Goal: Task Accomplishment & Management: Manage account settings

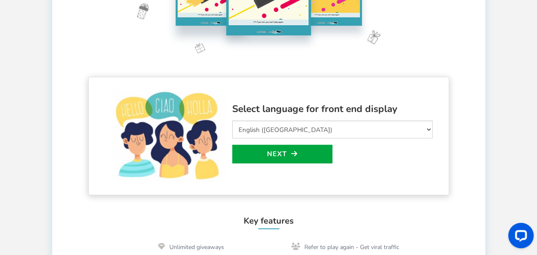
scroll to position [169, 0]
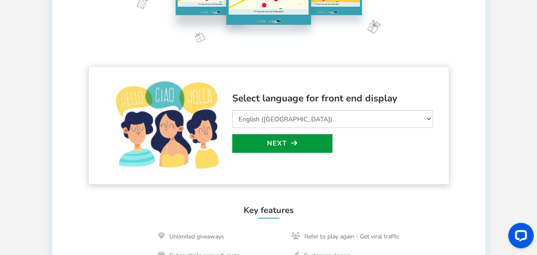
click at [324, 144] on link "Next" at bounding box center [282, 143] width 100 height 19
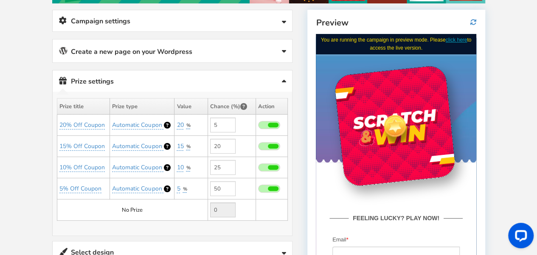
scroll to position [153, 0]
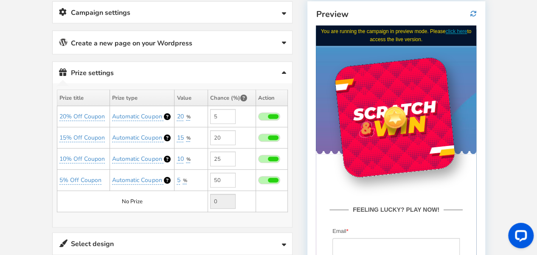
click at [259, 17] on link "Campaign settings" at bounding box center [172, 13] width 239 height 22
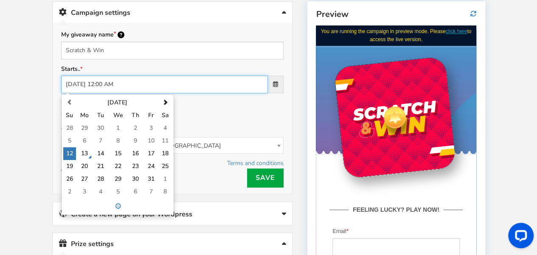
click at [198, 82] on input "[DATE] 12:00 AM" at bounding box center [164, 85] width 207 height 18
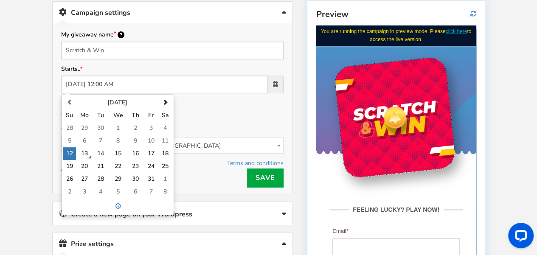
click at [206, 106] on div "Ends.. Select date I will decide later [DATE] 11:59 PM" at bounding box center [172, 110] width 222 height 24
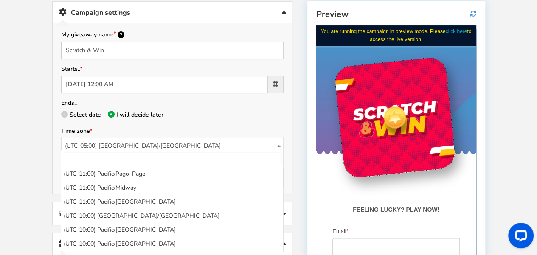
click at [257, 146] on span "(UTC-05:00) [GEOGRAPHIC_DATA]/[GEOGRAPHIC_DATA]" at bounding box center [173, 146] width 222 height 17
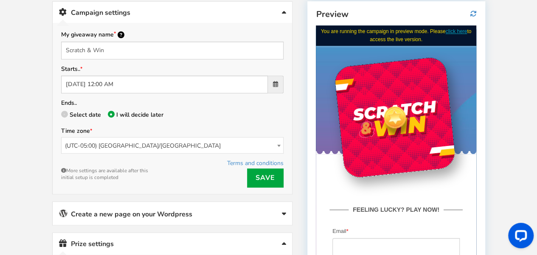
drag, startPoint x: 162, startPoint y: 141, endPoint x: 66, endPoint y: 144, distance: 96.4
click at [66, 142] on span "(UTC-05:00) [GEOGRAPHIC_DATA]/[GEOGRAPHIC_DATA]" at bounding box center [173, 146] width 222 height 17
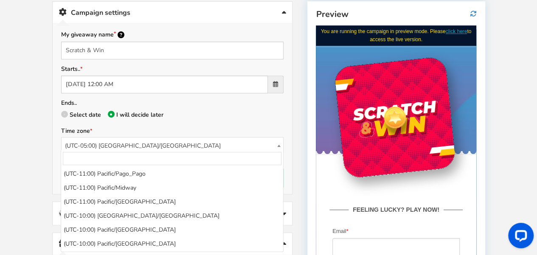
click at [239, 138] on span "(UTC-05:00) [GEOGRAPHIC_DATA]/[GEOGRAPHIC_DATA]" at bounding box center [173, 146] width 222 height 17
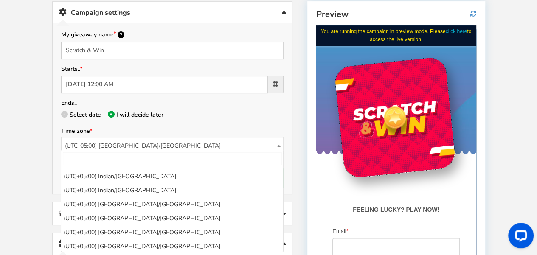
select select "[GEOGRAPHIC_DATA]/[GEOGRAPHIC_DATA]"
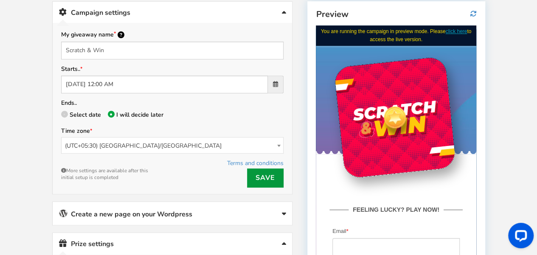
click at [263, 171] on link "Save" at bounding box center [265, 178] width 37 height 19
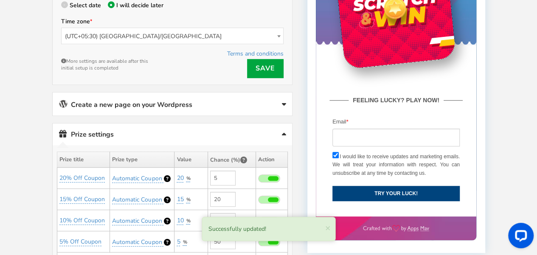
scroll to position [270, 0]
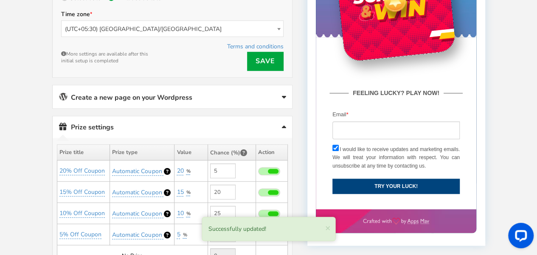
click at [266, 94] on link "Create a new page on your Wordpress" at bounding box center [172, 96] width 239 height 23
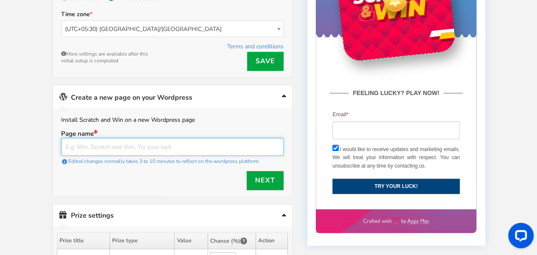
click at [140, 142] on input "text" at bounding box center [172, 147] width 222 height 18
paste input "MyDreamScratch"
type input "MyDreamScratch"
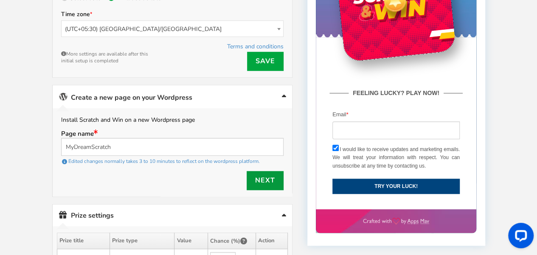
click at [265, 175] on link "Next" at bounding box center [265, 180] width 37 height 19
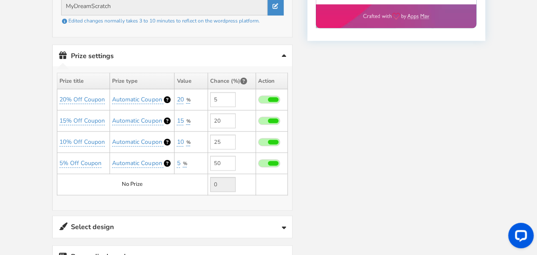
scroll to position [480, 0]
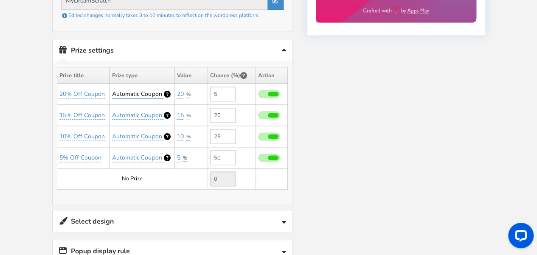
click at [142, 90] on span "Automatic Coupon" at bounding box center [137, 94] width 50 height 8
click at [162, 108] on select "Perks and Experiences Automatic Coupon Common Coupon" at bounding box center [142, 114] width 79 height 14
click at [169, 190] on div "Winners Slots Conflict Alert One or more winning slots are matching with existi…" at bounding box center [172, 133] width 239 height 144
click at [178, 154] on link "5" at bounding box center [178, 158] width 3 height 8
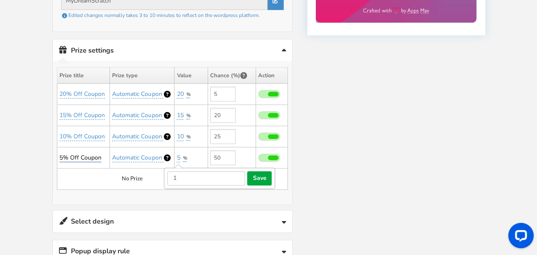
type input "1"
click at [96, 154] on link "5% Off Coupon" at bounding box center [80, 158] width 42 height 8
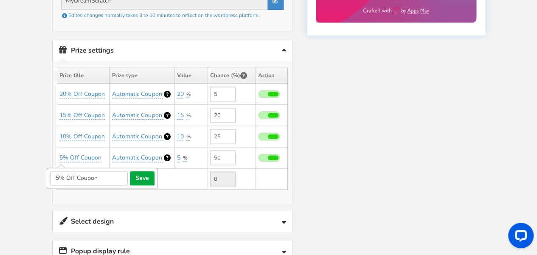
click at [352, 164] on div at bounding box center [268, 4] width 433 height 661
click at [156, 178] on td "No Prize" at bounding box center [132, 179] width 151 height 21
click at [140, 179] on td "No Prize" at bounding box center [132, 179] width 151 height 21
click at [144, 169] on td "No Prize" at bounding box center [132, 179] width 151 height 21
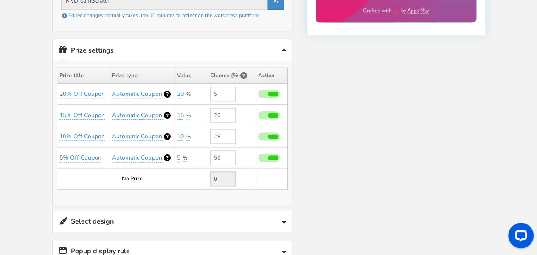
click at [144, 169] on td "No Prize" at bounding box center [132, 179] width 151 height 21
click at [251, 182] on div "Winners Slots Conflict Alert One or more winning slots are matching with existi…" at bounding box center [172, 133] width 239 height 144
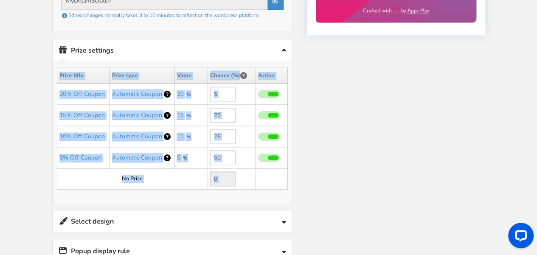
click at [251, 182] on div "Winners Slots Conflict Alert One or more winning slots are matching with existi…" at bounding box center [172, 133] width 239 height 144
click at [97, 105] on td "15% Off Coupon" at bounding box center [83, 115] width 53 height 21
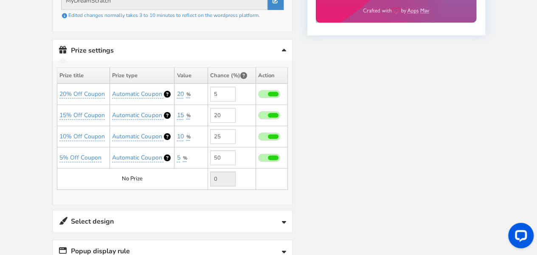
click at [104, 84] on td "20% Off Coupon" at bounding box center [83, 94] width 53 height 21
click at [102, 90] on link "20% Off Coupon" at bounding box center [81, 94] width 45 height 8
drag, startPoint x: 111, startPoint y: 107, endPoint x: 48, endPoint y: 113, distance: 64.0
click at [48, 113] on form "20% Off Coupon save cancel" at bounding box center [102, 114] width 111 height 21
type input "🎁 Grand Prize Winner!"
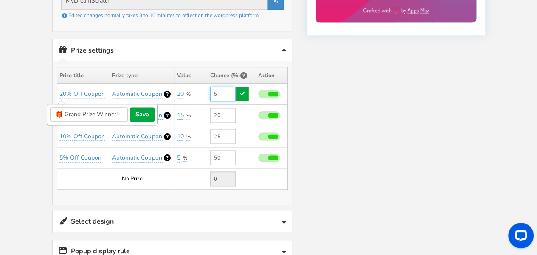
click at [223, 91] on input "5" at bounding box center [222, 94] width 25 height 15
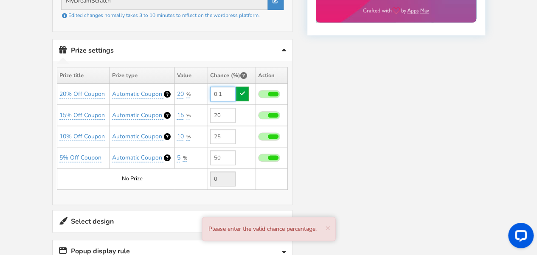
type input "0.1"
click at [361, 115] on div at bounding box center [268, 4] width 433 height 661
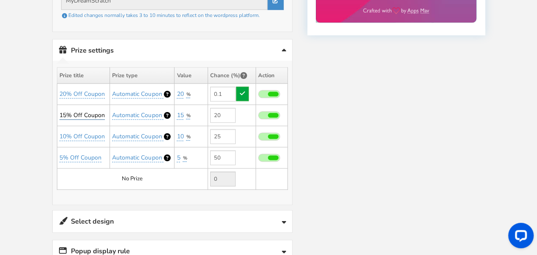
click at [97, 111] on link "15% Off Coupon" at bounding box center [81, 115] width 45 height 8
drag, startPoint x: 106, startPoint y: 129, endPoint x: 33, endPoint y: 125, distance: 72.7
click at [33, 125] on div "Welcome to Scratch and WIN! Select language for front end display Select Langua…" at bounding box center [268, 0] width 537 height 891
click at [88, 111] on link "15% Off Coupon" at bounding box center [81, 115] width 45 height 8
drag, startPoint x: 107, startPoint y: 124, endPoint x: 53, endPoint y: 129, distance: 54.6
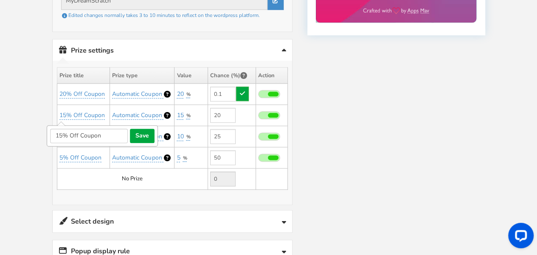
click at [53, 129] on input "15% Off Coupon" at bounding box center [89, 136] width 78 height 14
type input "🪙 Gold Coin Coupon"
click at [140, 132] on button "save" at bounding box center [142, 136] width 25 height 14
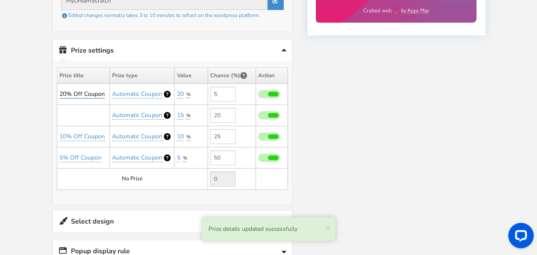
click at [89, 90] on link "20% Off Coupon" at bounding box center [81, 94] width 45 height 8
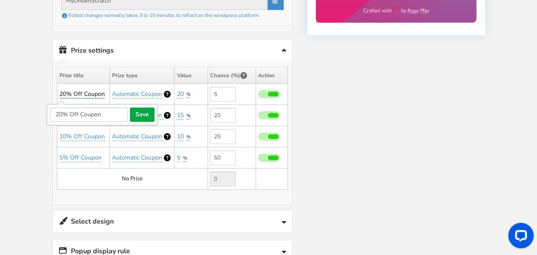
click at [96, 90] on link "20% Off Coupon" at bounding box center [81, 94] width 45 height 8
click at [106, 113] on input "20% Off Coupon" at bounding box center [89, 114] width 78 height 14
drag, startPoint x: 106, startPoint y: 109, endPoint x: 39, endPoint y: 109, distance: 66.2
click at [39, 109] on div "Welcome to Scratch and WIN! Select language for front end display Select Langua…" at bounding box center [268, 0] width 467 height 891
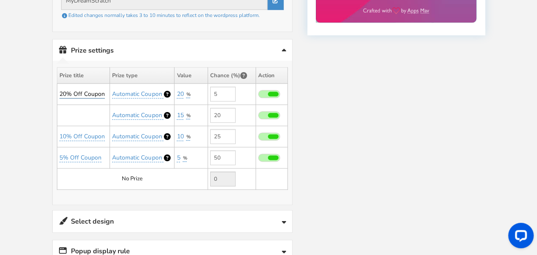
click at [87, 90] on link "20% Off Coupon" at bounding box center [81, 94] width 45 height 8
click at [105, 108] on input "20% Off Coupon" at bounding box center [89, 114] width 78 height 14
type input "🎁 Grand Prize Winner!"
click at [136, 107] on button "save" at bounding box center [142, 114] width 25 height 14
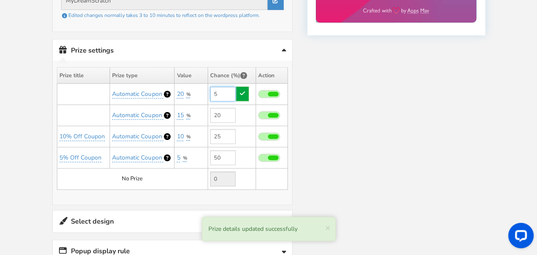
click at [222, 88] on input "5" at bounding box center [222, 94] width 25 height 15
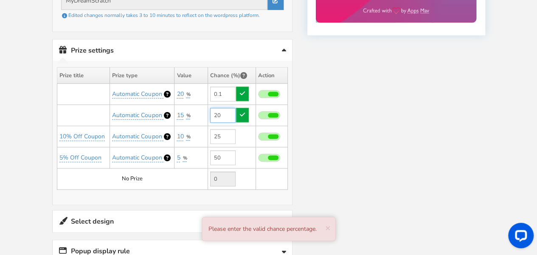
type input "5"
click at [228, 108] on input "20" at bounding box center [222, 115] width 25 height 15
click at [230, 87] on input "5" at bounding box center [222, 94] width 25 height 15
click at [244, 89] on link at bounding box center [242, 94] width 13 height 14
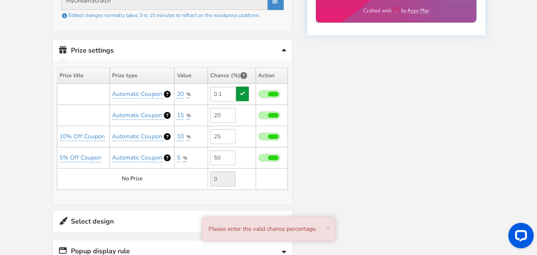
click at [244, 89] on link at bounding box center [242, 94] width 13 height 14
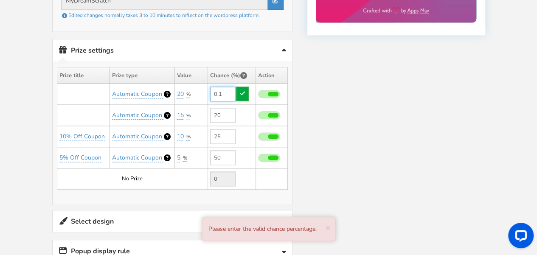
click at [225, 90] on input "0.1" at bounding box center [222, 94] width 25 height 15
type input "0"
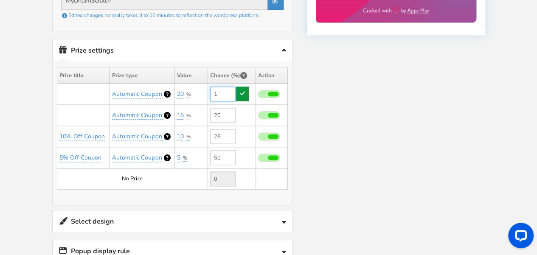
type input "1"
click at [242, 90] on icon at bounding box center [242, 93] width 5 height 6
type input "4"
click at [223, 112] on input "20" at bounding box center [222, 115] width 25 height 15
type input "2"
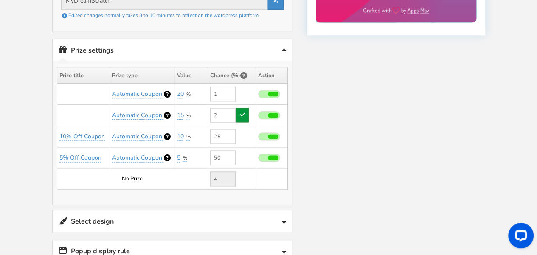
click at [241, 112] on icon at bounding box center [242, 115] width 5 height 6
type input "22"
click at [149, 171] on td "No Prize" at bounding box center [132, 179] width 151 height 21
click at [319, 152] on div at bounding box center [268, 4] width 433 height 661
click at [79, 105] on td at bounding box center [83, 115] width 53 height 21
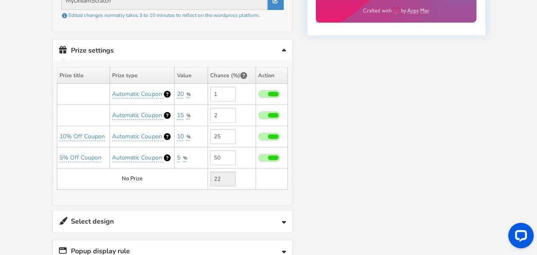
click at [79, 108] on td at bounding box center [83, 115] width 53 height 21
drag, startPoint x: 79, startPoint y: 108, endPoint x: 77, endPoint y: 85, distance: 23.4
click at [77, 85] on tbody "Automatic Coupon 20 % Add Add 1 Automatic Coupon" at bounding box center [172, 137] width 230 height 106
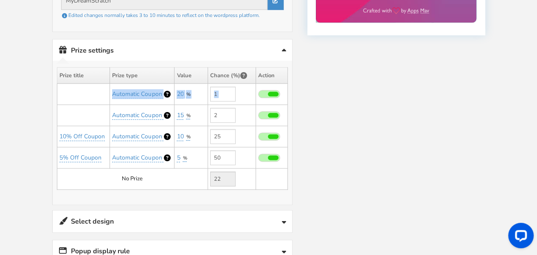
click at [77, 85] on td at bounding box center [83, 94] width 53 height 21
drag, startPoint x: 77, startPoint y: 85, endPoint x: 77, endPoint y: 104, distance: 19.5
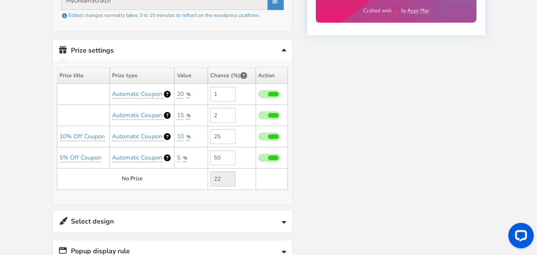
click at [77, 104] on tbody "Automatic Coupon 20 % Add Add 1 Automatic Coupon" at bounding box center [172, 137] width 230 height 106
click at [77, 105] on td at bounding box center [83, 115] width 53 height 21
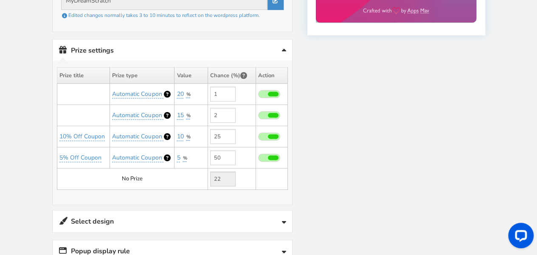
click at [77, 105] on td at bounding box center [83, 115] width 53 height 21
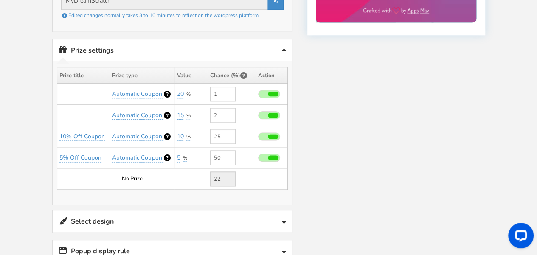
click at [77, 105] on td at bounding box center [83, 115] width 53 height 21
click at [317, 174] on div at bounding box center [268, 4] width 433 height 661
click at [182, 90] on link "20" at bounding box center [180, 94] width 7 height 8
click at [284, 48] on icon at bounding box center [284, 51] width 4 height 7
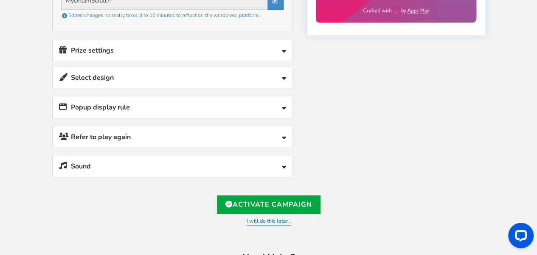
click at [284, 48] on icon at bounding box center [284, 51] width 4 height 7
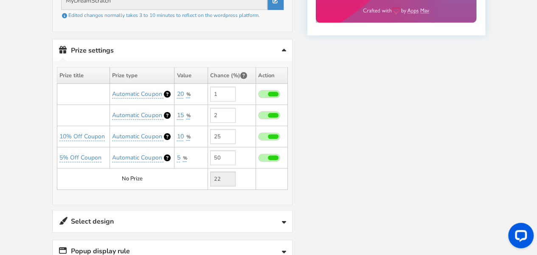
click at [278, 214] on link "Select design" at bounding box center [172, 222] width 239 height 22
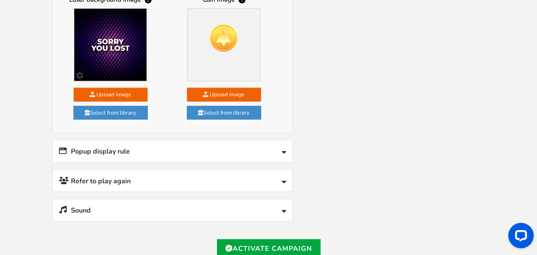
scroll to position [878, 0]
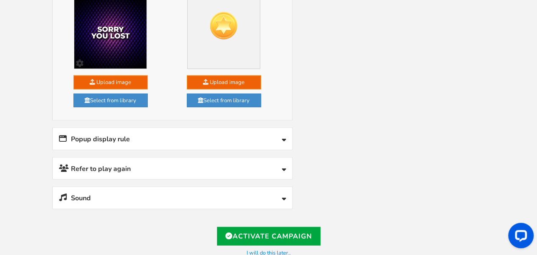
click at [272, 128] on link "Popup display rule" at bounding box center [172, 139] width 239 height 22
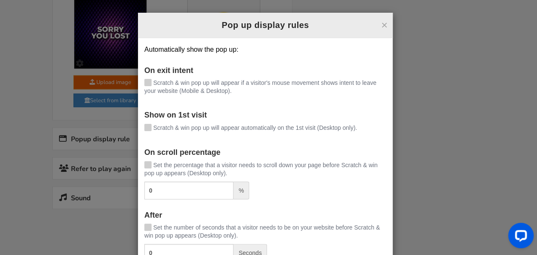
click at [145, 164] on icon at bounding box center [148, 164] width 6 height 6
click at [136, 164] on input "Set the percentage that a visitor needs to scroll down your page before Scratch…" at bounding box center [136, 166] width 0 height 6
click at [167, 193] on input "0" at bounding box center [188, 191] width 89 height 18
type input "25"
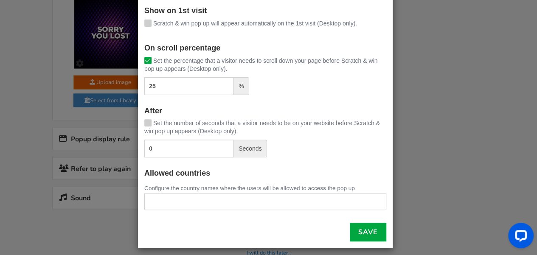
scroll to position [108, 0]
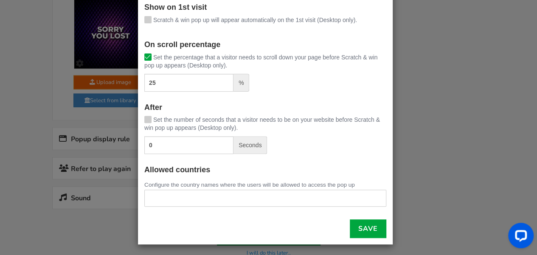
drag, startPoint x: 533, startPoint y: 165, endPoint x: 30, endPoint y: 17, distance: 524.1
click at [145, 121] on icon at bounding box center [148, 119] width 6 height 6
click at [136, 121] on input "Set the number of seconds that a visitor needs to be on your website before Scr…" at bounding box center [136, 121] width 0 height 6
click at [157, 145] on input "0" at bounding box center [188, 145] width 89 height 18
type input "5"
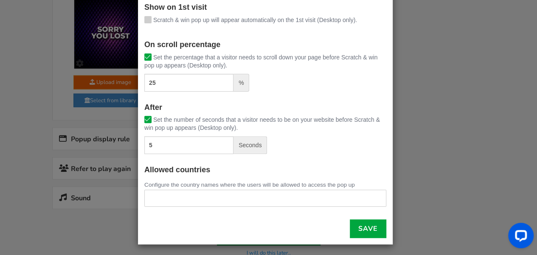
click at [391, 166] on div "× Pop up display rules Automatically show the pop up: On exit intent [PERSON_NA…" at bounding box center [268, 127] width 537 height 255
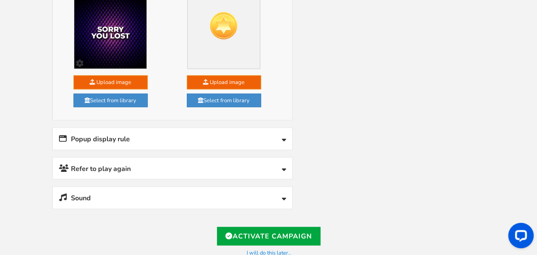
click at [286, 130] on link "Popup display rule" at bounding box center [172, 139] width 239 height 22
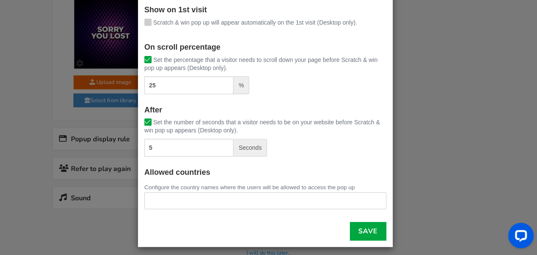
scroll to position [109, 0]
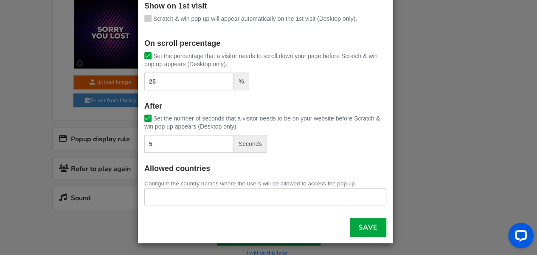
click at [148, 16] on label "Scratch & win pop up will appear automatically on the 1st visit (Desktop only)." at bounding box center [250, 19] width 213 height 8
click at [136, 17] on input "Scratch & win pop up will appear automatically on the 1st visit (Desktop only)." at bounding box center [136, 20] width 0 height 6
click at [363, 228] on link "Save" at bounding box center [368, 227] width 37 height 19
click at [426, 158] on div "× Pop up display rules Automatically show the pop up: On exit intent [PERSON_NA…" at bounding box center [268, 127] width 537 height 255
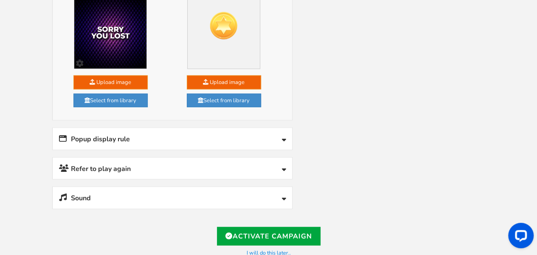
click at [271, 158] on link "Refer to play again" at bounding box center [172, 169] width 239 height 22
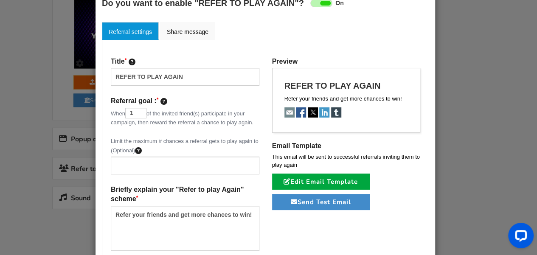
scroll to position [71, 0]
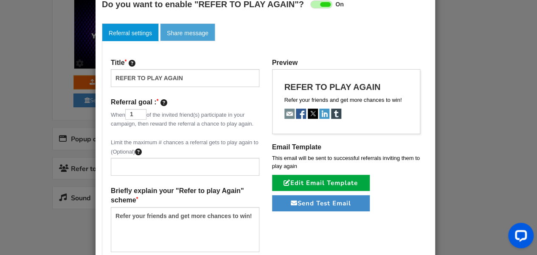
click at [192, 31] on link "Share message" at bounding box center [187, 32] width 55 height 18
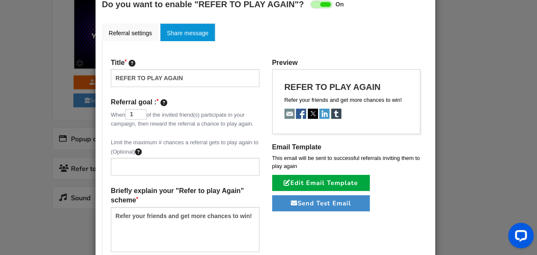
scroll to position [60, 0]
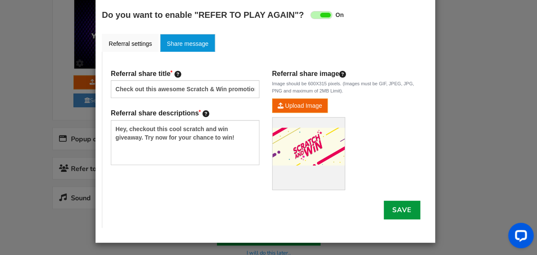
click at [408, 203] on link "Save" at bounding box center [402, 210] width 37 height 19
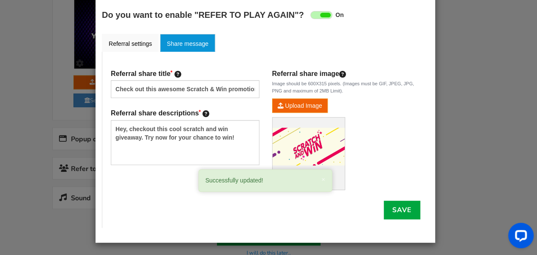
click at [479, 149] on div "× Refer to play again REFER TO PLAY AGAIN Setup Referral campaign (Optional) ? …" at bounding box center [268, 127] width 537 height 255
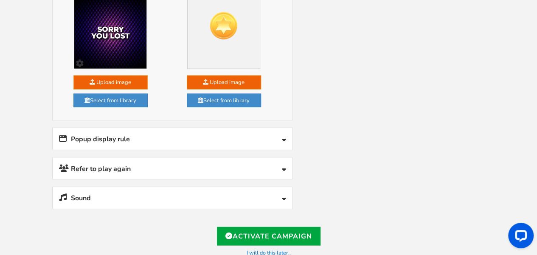
click at [279, 187] on link "Sound" at bounding box center [172, 198] width 239 height 22
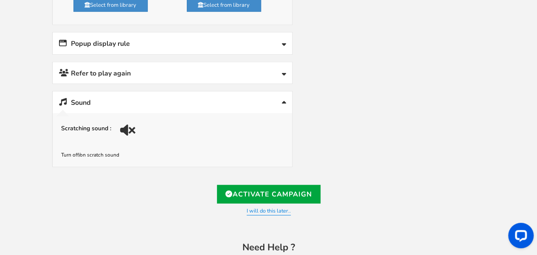
scroll to position [997, 0]
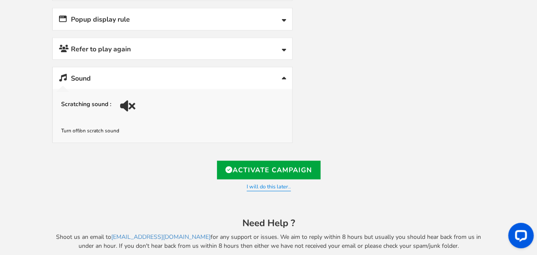
click at [134, 103] on div at bounding box center [129, 109] width 12 height 12
click at [134, 96] on div at bounding box center [126, 106] width 21 height 21
click at [129, 103] on div at bounding box center [129, 109] width 12 height 12
click at [250, 161] on link "Activate Campaign" at bounding box center [269, 170] width 104 height 19
type input "[URL][DOMAIN_NAME]"
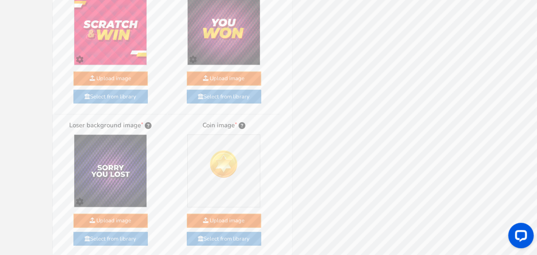
scroll to position [0, 0]
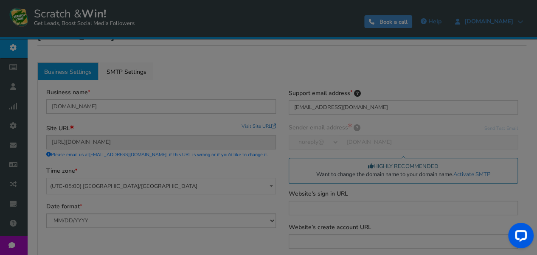
scroll to position [101, 0]
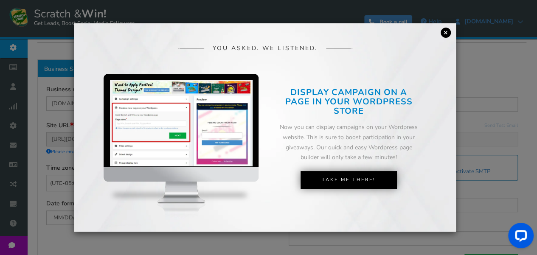
click at [446, 32] on link "×" at bounding box center [446, 33] width 10 height 10
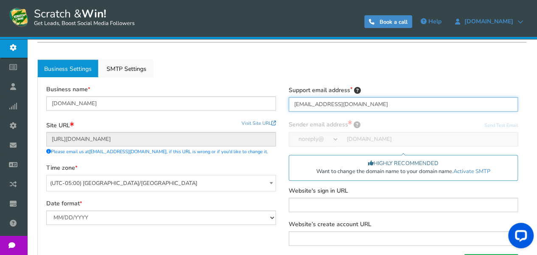
drag, startPoint x: 385, startPoint y: 103, endPoint x: 280, endPoint y: 104, distance: 104.4
click at [280, 104] on div "Business name digitaldreamschool.co.in Site URL Update site URL Visit Site URL …" at bounding box center [282, 179] width 484 height 187
type input "info@digitaldreamschool.co.in"
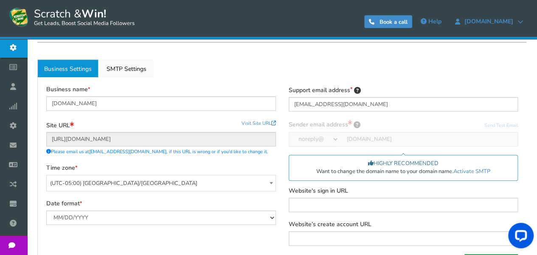
click at [385, 115] on div "Support email address info@digitaldreamschool.co.in Sender email address Email …" at bounding box center [403, 170] width 242 height 169
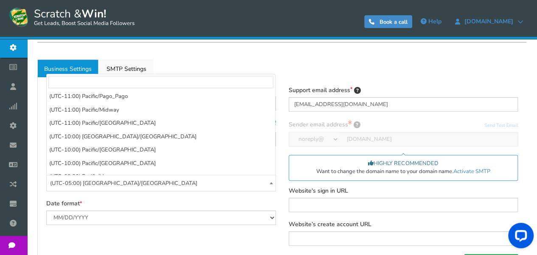
scroll to position [642, 0]
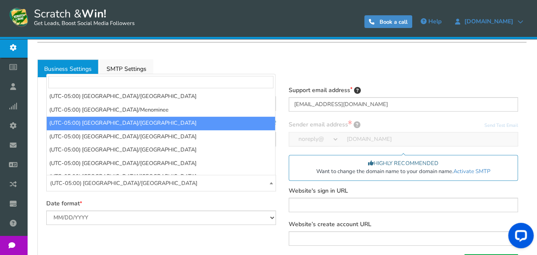
click at [269, 181] on span at bounding box center [271, 183] width 8 height 16
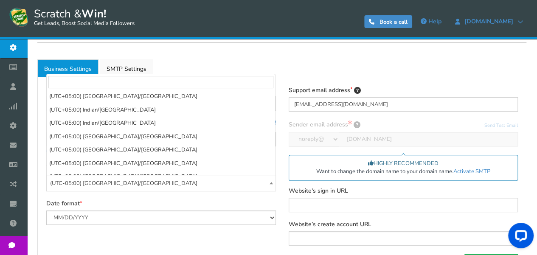
scroll to position [4299, 0]
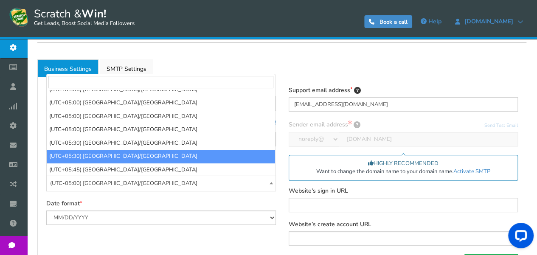
select select "[GEOGRAPHIC_DATA]/[GEOGRAPHIC_DATA]"
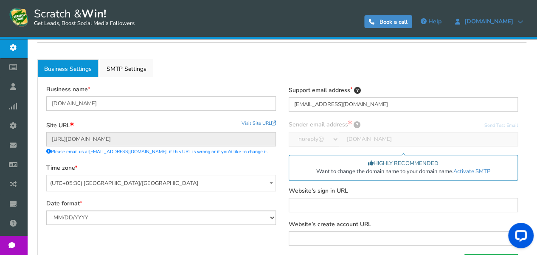
scroll to position [135, 0]
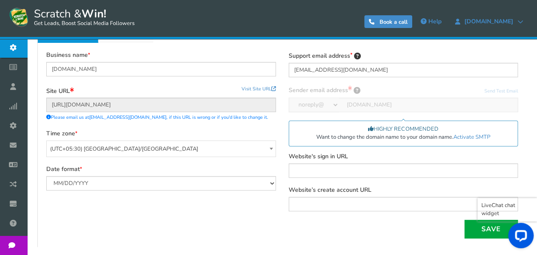
click at [506, 224] on div at bounding box center [519, 237] width 36 height 36
click at [475, 232] on button "Save" at bounding box center [490, 229] width 53 height 19
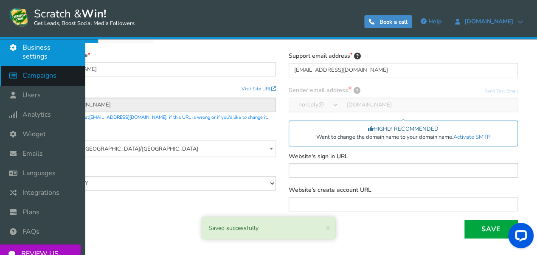
click at [48, 82] on link "Campaigns" at bounding box center [42, 76] width 85 height 20
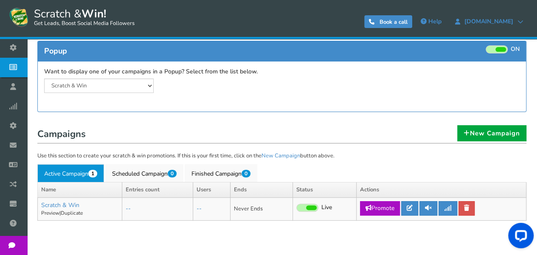
scroll to position [89, 0]
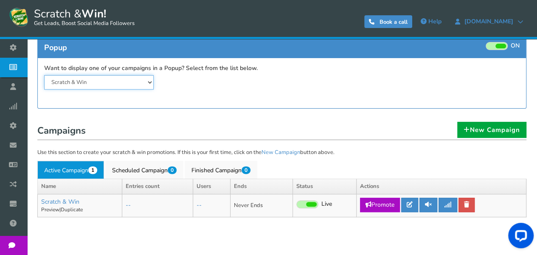
click at [141, 81] on select "Scratch & Win" at bounding box center [99, 82] width 110 height 14
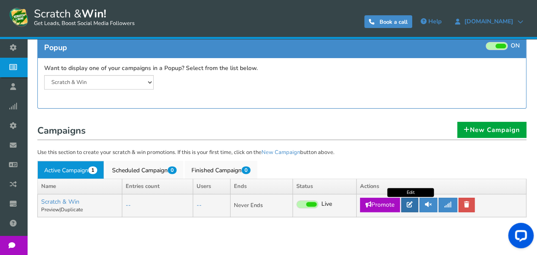
click at [413, 206] on link at bounding box center [409, 205] width 17 height 14
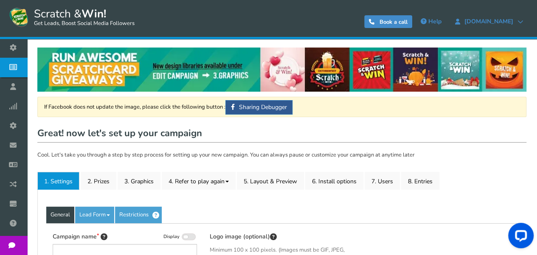
type input "Scratch & Win"
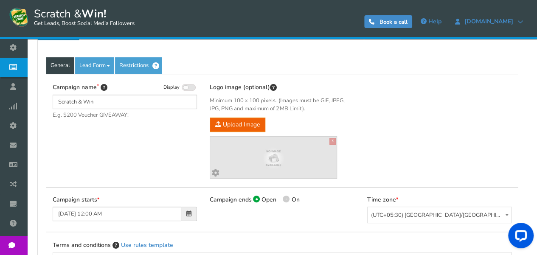
scroll to position [150, 0]
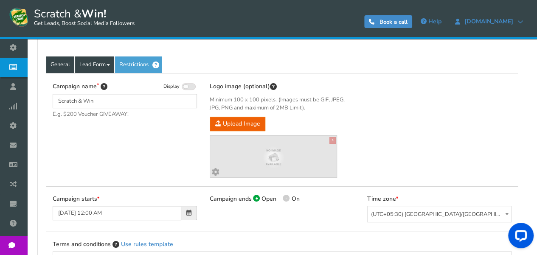
click at [97, 64] on link "Lead Form" at bounding box center [94, 64] width 39 height 17
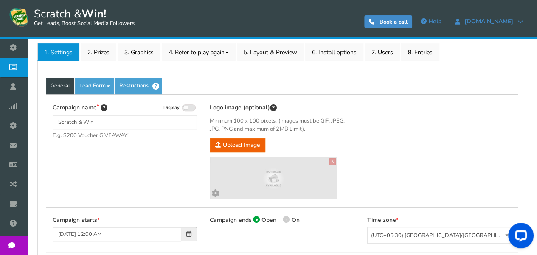
scroll to position [126, 0]
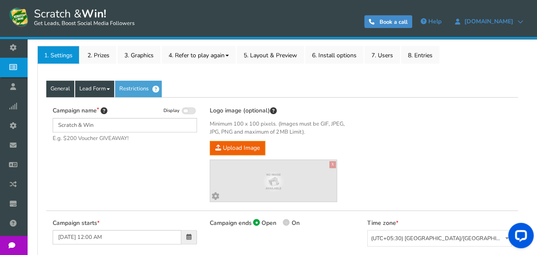
click at [100, 90] on link "Lead Form" at bounding box center [94, 89] width 39 height 17
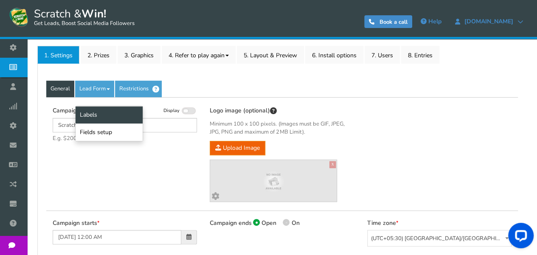
click at [104, 107] on link "Labels" at bounding box center [109, 114] width 67 height 17
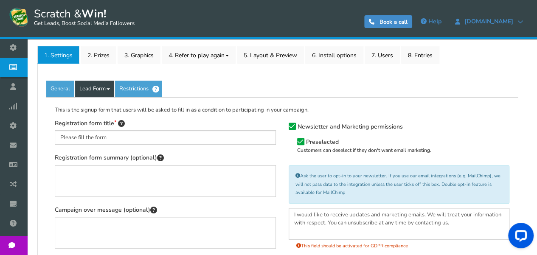
click at [98, 90] on link "Lead Form" at bounding box center [94, 89] width 39 height 17
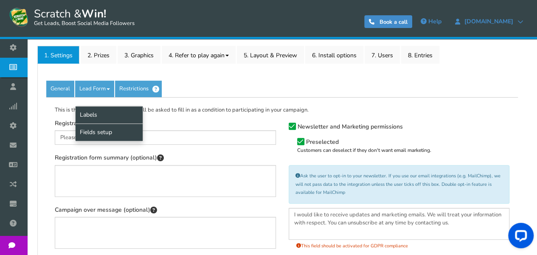
click at [102, 126] on link "Fields setup" at bounding box center [109, 132] width 67 height 17
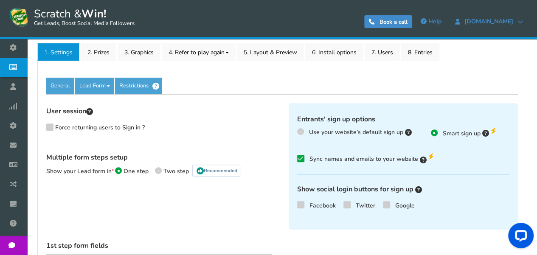
scroll to position [118, 0]
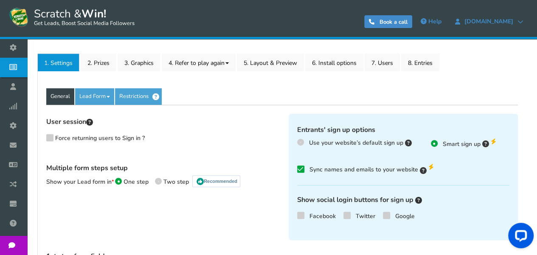
click at [59, 98] on link "General" at bounding box center [60, 96] width 28 height 17
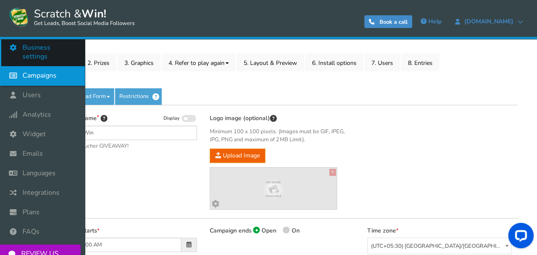
click at [16, 48] on icon at bounding box center [15, 47] width 16 height 19
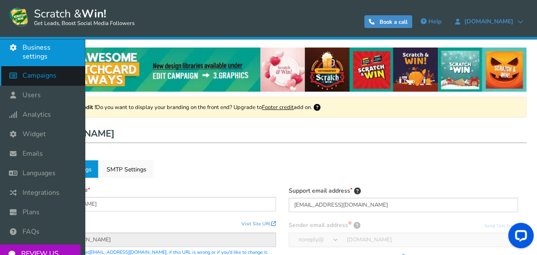
click at [38, 80] on link "Campaigns" at bounding box center [42, 76] width 85 height 20
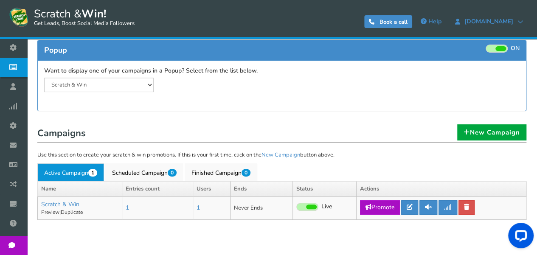
scroll to position [115, 0]
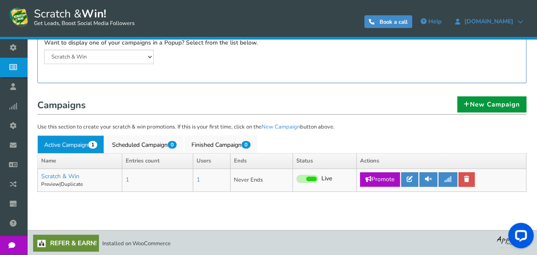
click at [498, 108] on link "New Campaign" at bounding box center [491, 104] width 69 height 16
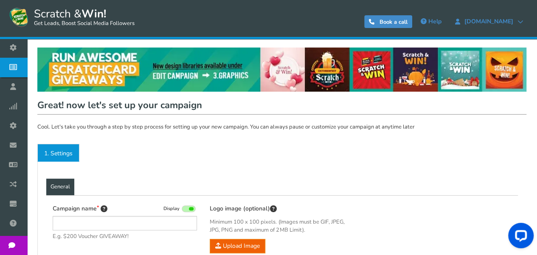
type input "Scratch & Win"
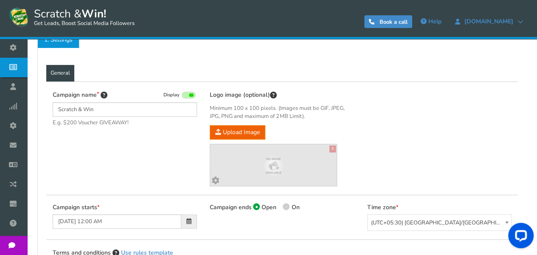
scroll to position [107, 0]
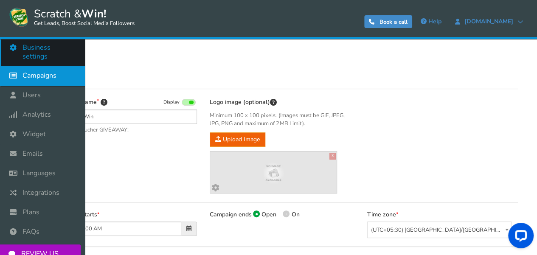
click at [10, 51] on icon at bounding box center [15, 47] width 16 height 19
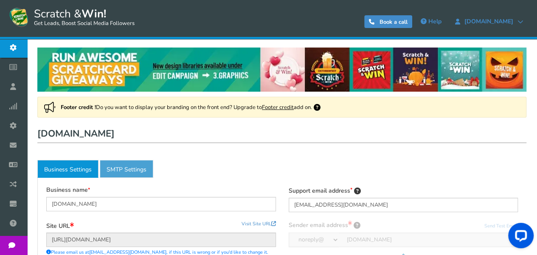
click at [119, 166] on link "Active SMTP Settings" at bounding box center [126, 169] width 53 height 18
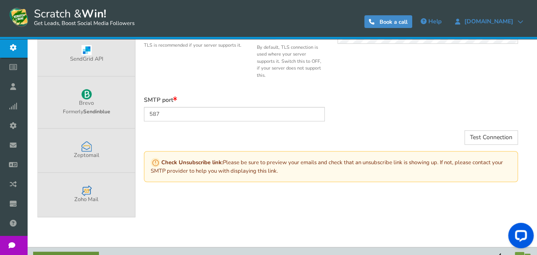
scroll to position [292, 0]
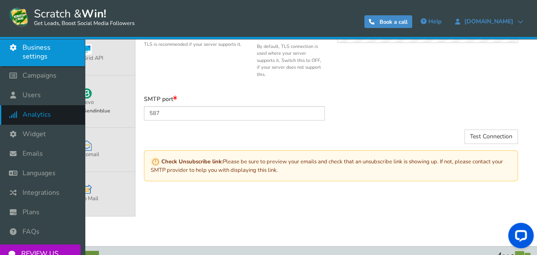
click at [20, 116] on icon at bounding box center [15, 114] width 16 height 19
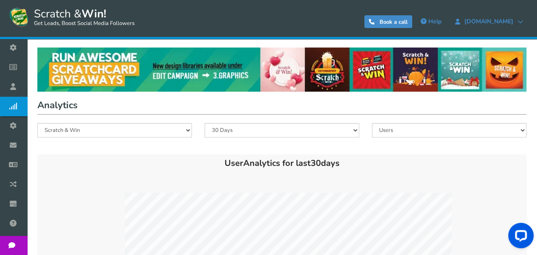
drag, startPoint x: 536, startPoint y: 84, endPoint x: 543, endPoint y: 85, distance: 7.3
click at [537, 85] on html "Display on your website Scratch & Win! Get Leads, Boost Social Media Followers …" at bounding box center [268, 205] width 537 height 410
click at [181, 127] on select "Scratch & Win" at bounding box center [114, 130] width 155 height 14
click at [298, 129] on select "All 180 Days 90 Days 30 Days 7 Days" at bounding box center [282, 130] width 155 height 14
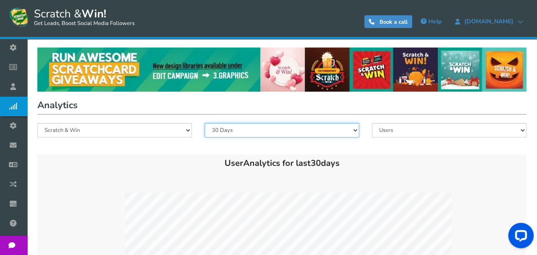
click at [298, 129] on select "All 180 Days 90 Days 30 Days 7 Days" at bounding box center [282, 130] width 155 height 14
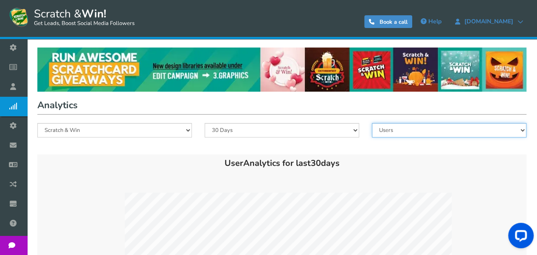
click at [411, 134] on select "Users Entries Referral Signups" at bounding box center [449, 130] width 155 height 14
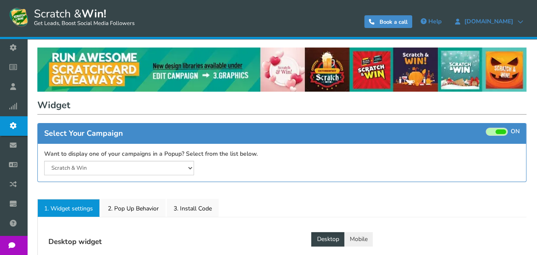
select select "mid-bottom-bar"
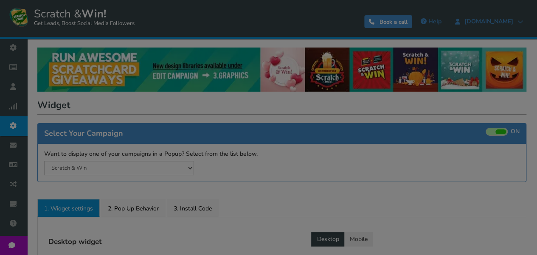
radio input "true"
select select "inherit"
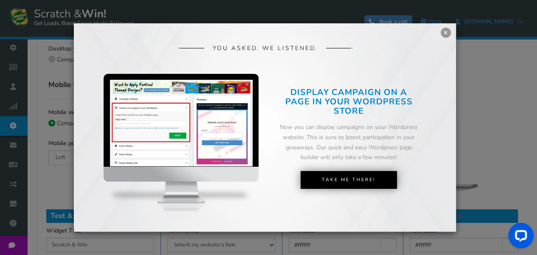
scroll to position [256, 0]
click at [449, 34] on link "×" at bounding box center [446, 33] width 10 height 10
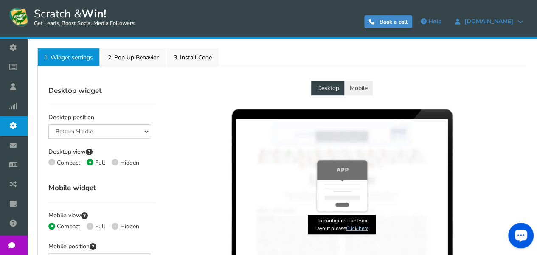
scroll to position [121, 0]
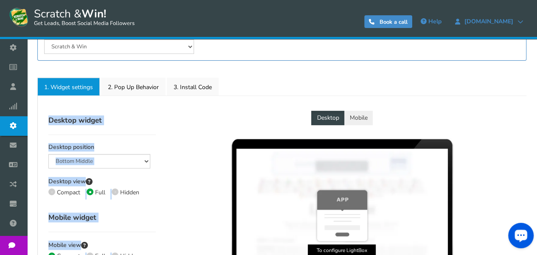
drag, startPoint x: 530, startPoint y: 87, endPoint x: 531, endPoint y: 101, distance: 14.1
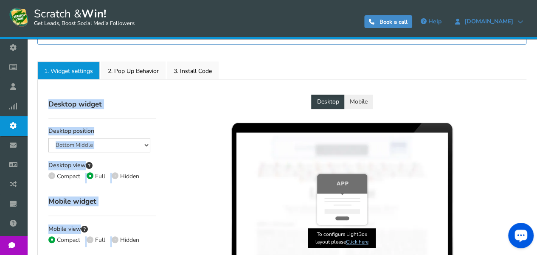
scroll to position [164, 0]
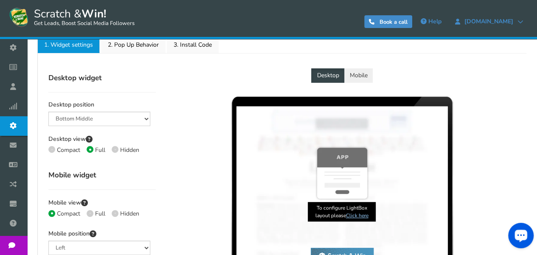
click at [489, 110] on div "Desktop Mobile Scratch & Win × Scratch & Win × Scratch & Win Scratch & Win" at bounding box center [342, 178] width 360 height 220
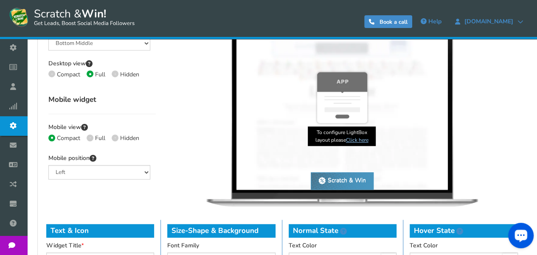
scroll to position [239, 0]
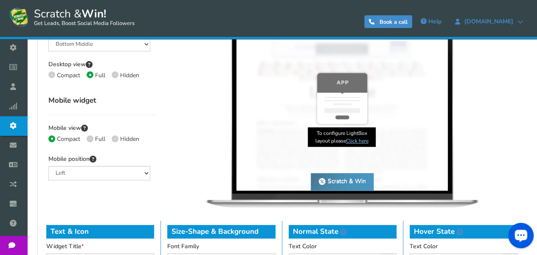
click at [357, 141] on link "Click here" at bounding box center [357, 141] width 22 height 7
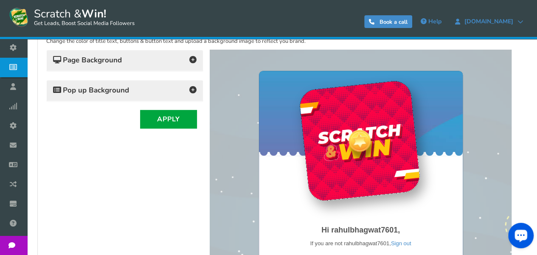
scroll to position [187, 0]
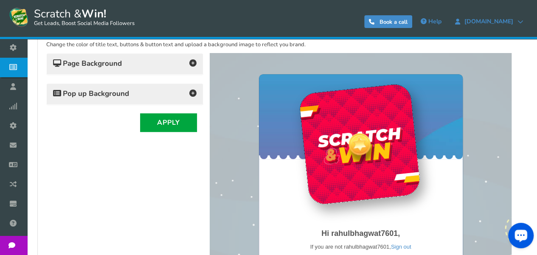
click at [189, 88] on h4 "Pop up Background" at bounding box center [124, 94] width 143 height 12
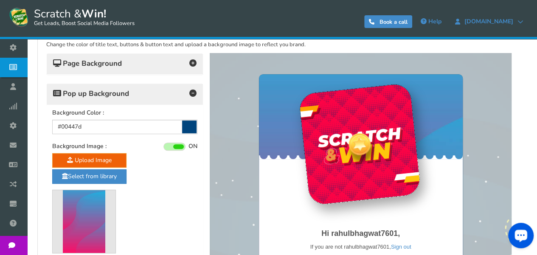
click at [189, 88] on h4 "Pop up Background" at bounding box center [124, 94] width 143 height 12
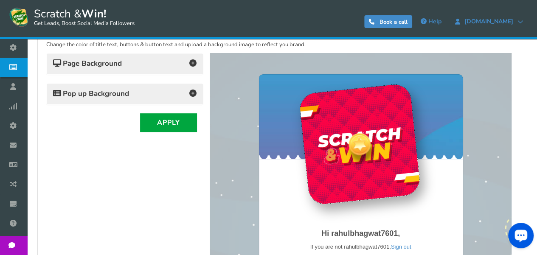
click at [189, 66] on h4 "Page Background" at bounding box center [124, 64] width 143 height 12
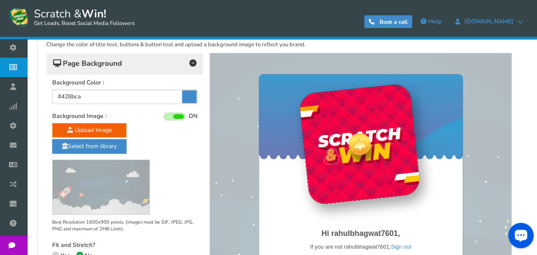
click at [189, 66] on h4 "Page Background" at bounding box center [124, 64] width 143 height 12
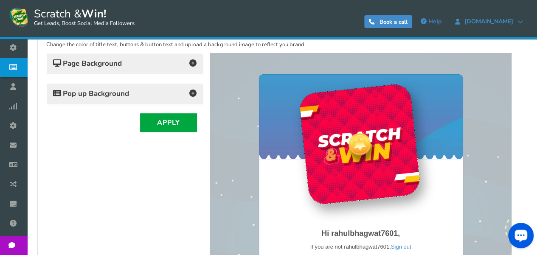
click at [195, 59] on icon at bounding box center [192, 62] width 7 height 7
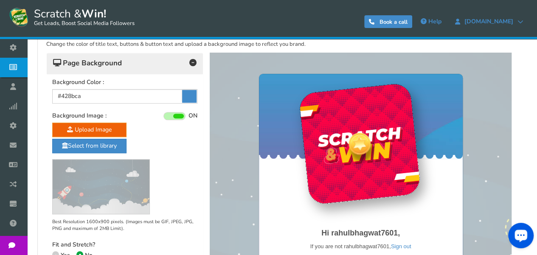
scroll to position [186, 0]
